Goal: Find specific page/section: Find specific page/section

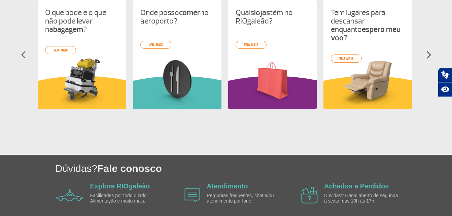
scroll to position [290, 0]
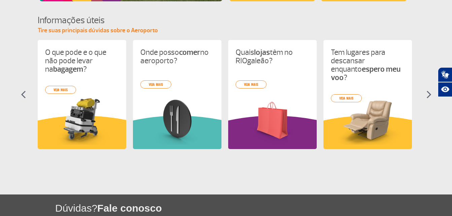
click at [428, 95] on img at bounding box center [428, 94] width 5 height 8
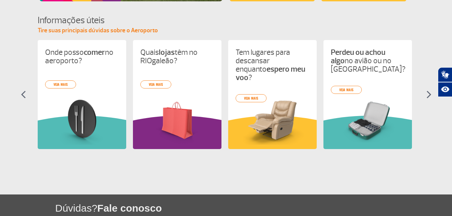
click at [428, 95] on img at bounding box center [428, 94] width 5 height 8
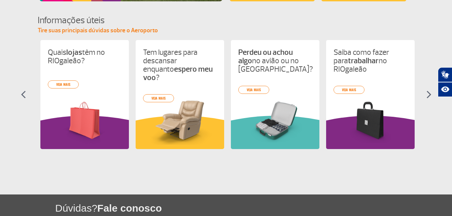
scroll to position [0, 190]
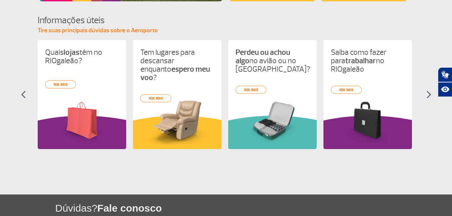
click at [428, 95] on img at bounding box center [428, 94] width 5 height 8
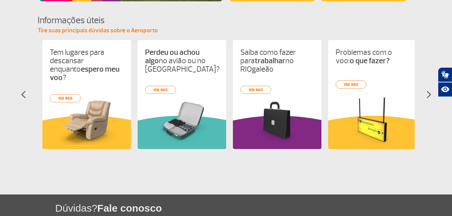
scroll to position [0, 286]
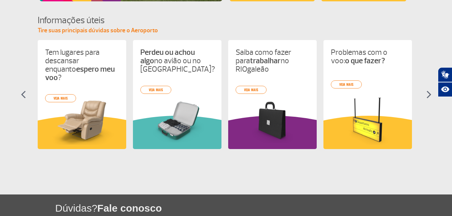
click at [428, 95] on img at bounding box center [428, 94] width 5 height 8
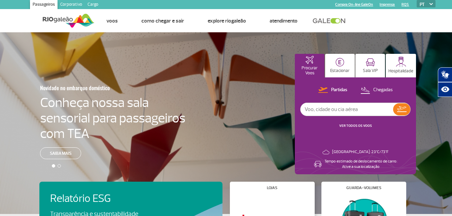
scroll to position [0, 0]
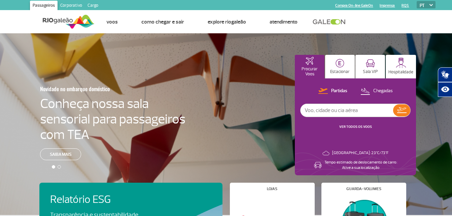
click at [94, 5] on link "Cargo" at bounding box center [93, 6] width 16 height 11
